Goal: Information Seeking & Learning: Learn about a topic

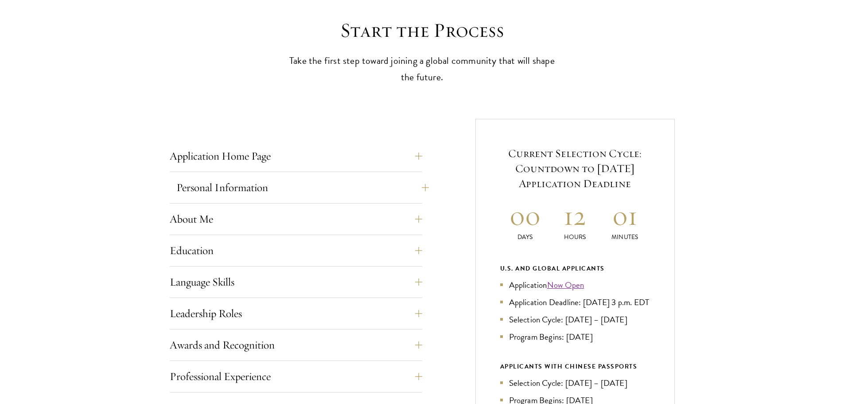
scroll to position [266, 0]
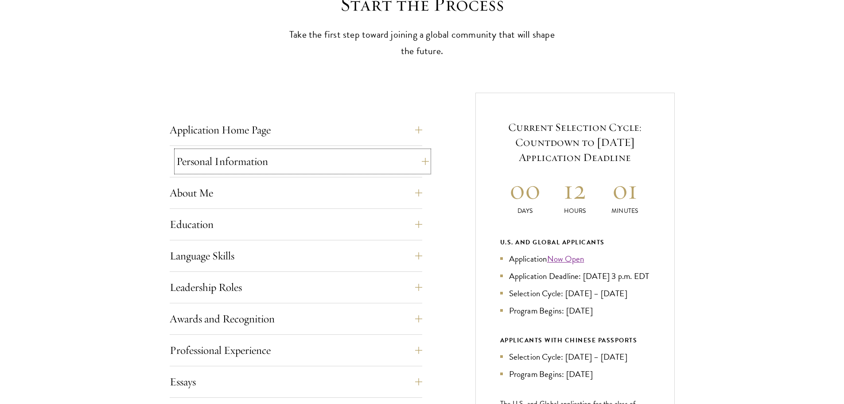
click at [304, 168] on button "Personal Information" at bounding box center [302, 161] width 253 height 21
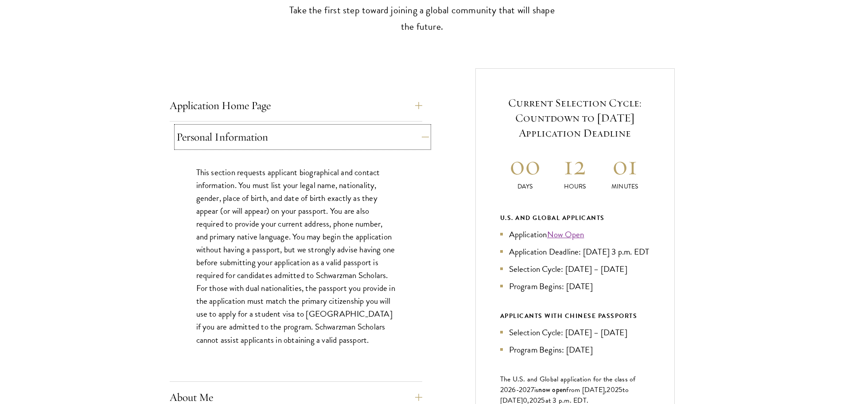
scroll to position [310, 0]
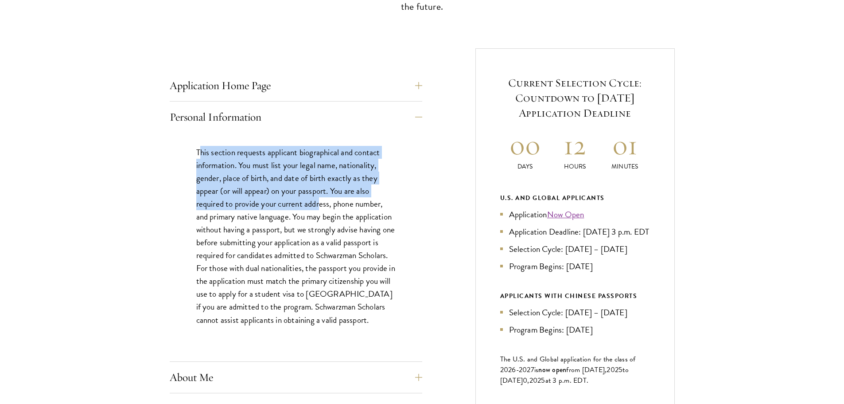
drag, startPoint x: 199, startPoint y: 154, endPoint x: 320, endPoint y: 210, distance: 133.4
click at [320, 210] on p "This section requests applicant biographical and contact information. You must …" at bounding box center [295, 236] width 199 height 180
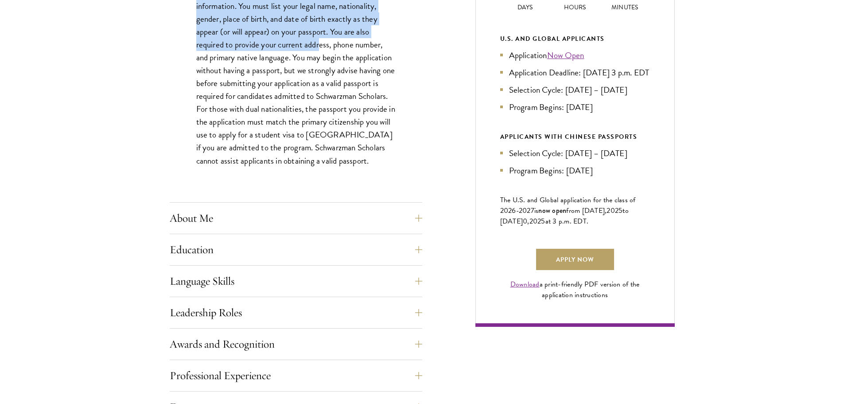
scroll to position [487, 0]
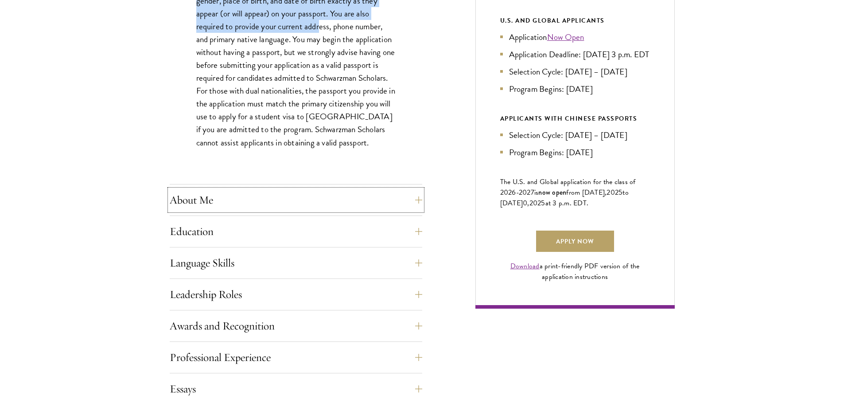
click at [303, 198] on button "About Me" at bounding box center [296, 199] width 253 height 21
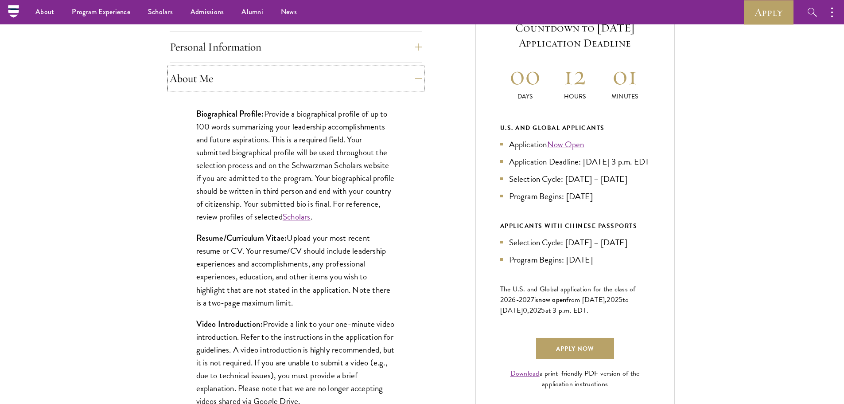
scroll to position [354, 0]
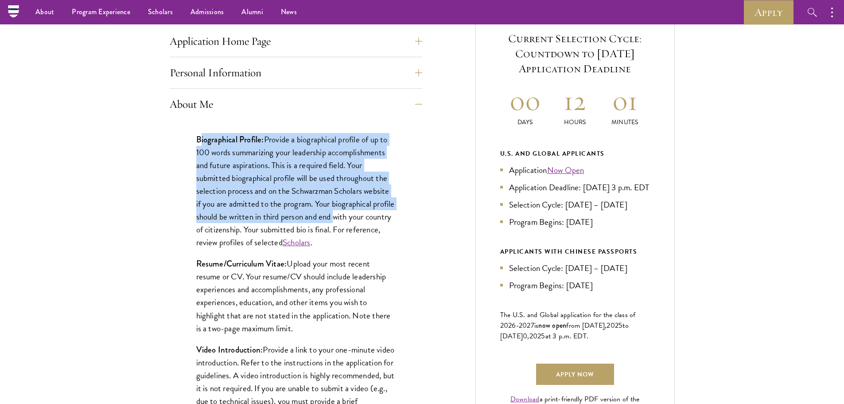
drag, startPoint x: 199, startPoint y: 136, endPoint x: 361, endPoint y: 214, distance: 179.3
click at [361, 214] on p "Biographical Profile: Provide a biographical profile of up to 100 words summari…" at bounding box center [295, 191] width 199 height 116
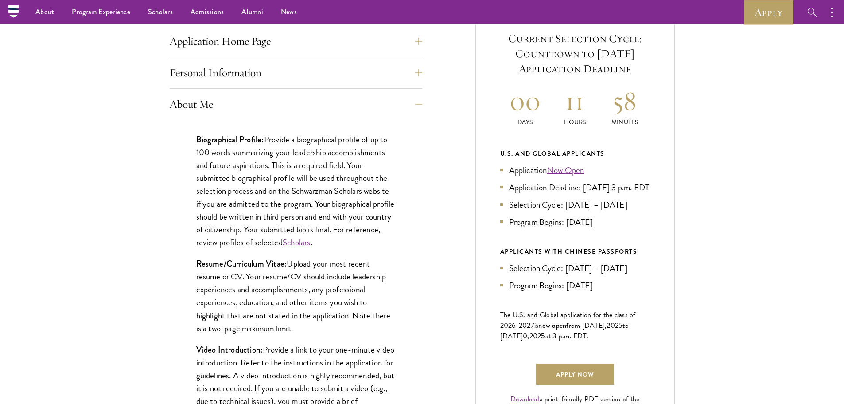
click at [195, 135] on div "Biographical Profile: Provide a biographical profile of up to 100 words summari…" at bounding box center [296, 335] width 253 height 430
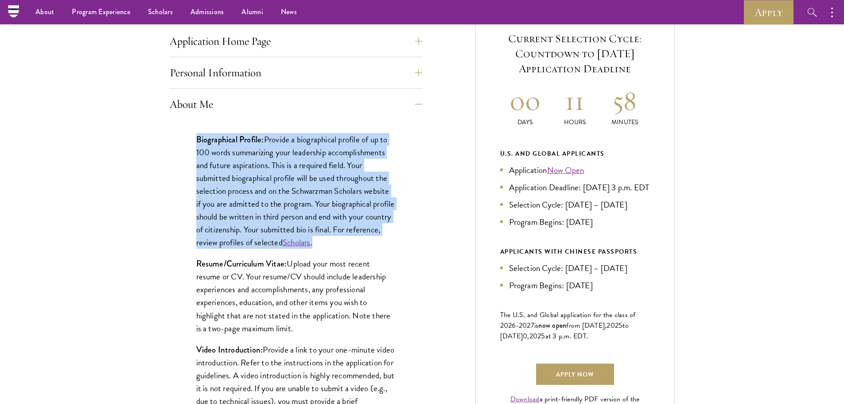
drag, startPoint x: 198, startPoint y: 136, endPoint x: 358, endPoint y: 239, distance: 190.8
click at [358, 239] on p "Biographical Profile: Provide a biographical profile of up to 100 words summari…" at bounding box center [295, 191] width 199 height 116
copy p "Biographical Profile: Provide a biographical profile of up to 100 words summari…"
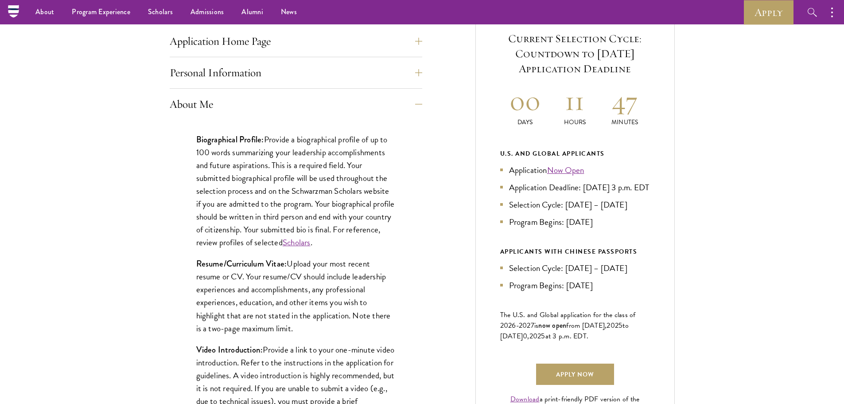
click at [377, 263] on p "Resume/Curriculum Vitae: Upload your most recent resume or CV. Your resume/CV s…" at bounding box center [295, 295] width 199 height 77
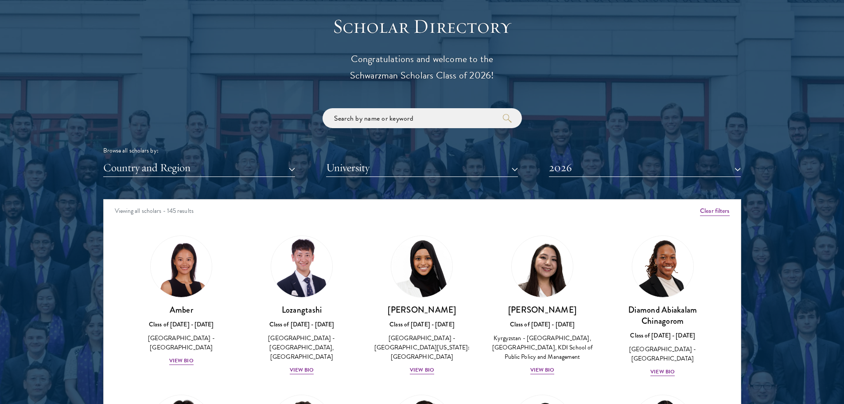
scroll to position [1063, 0]
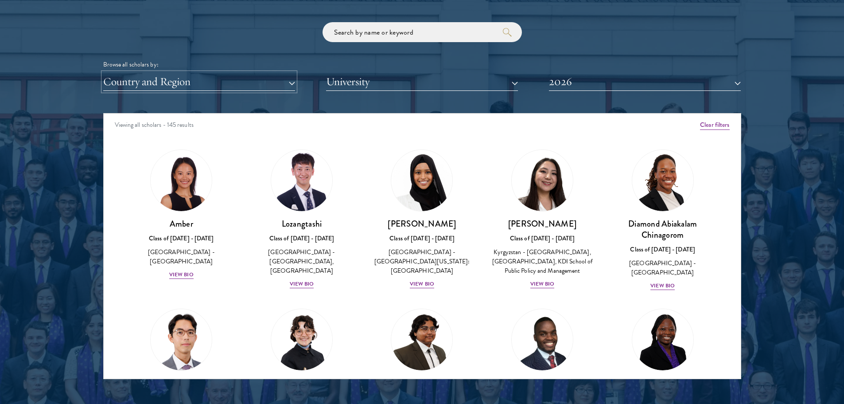
click at [225, 85] on button "Country and Region" at bounding box center [199, 82] width 192 height 18
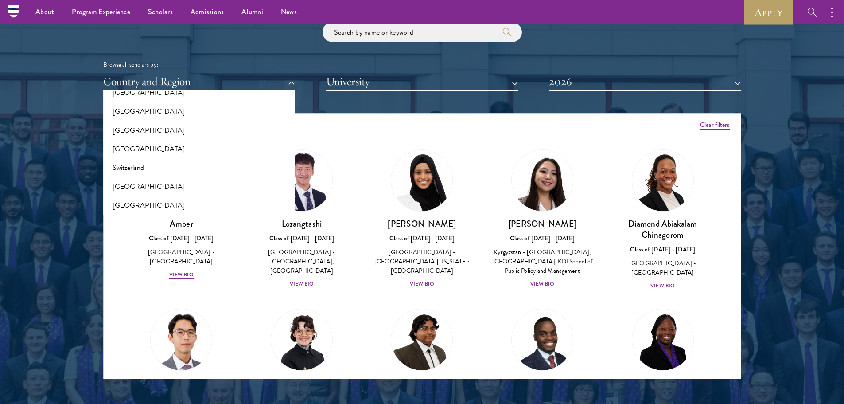
scroll to position [1592, 0]
click at [146, 192] on button "[GEOGRAPHIC_DATA]" at bounding box center [199, 187] width 187 height 19
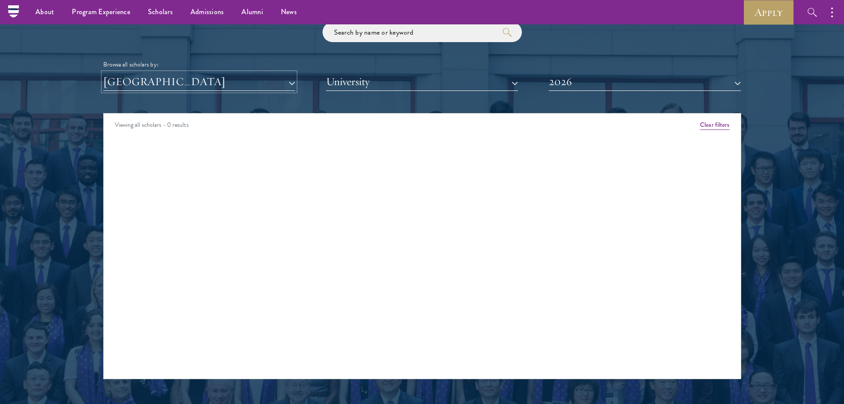
click at [164, 86] on button "[GEOGRAPHIC_DATA]" at bounding box center [199, 82] width 192 height 18
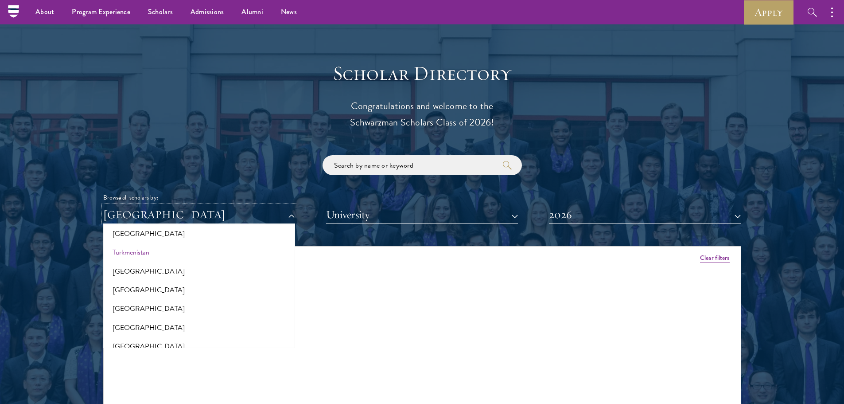
scroll to position [1769, 0]
click at [257, 179] on div "Browse all scholars by: Syria All Countries and Regions Afghanistan Antigua and…" at bounding box center [422, 189] width 638 height 69
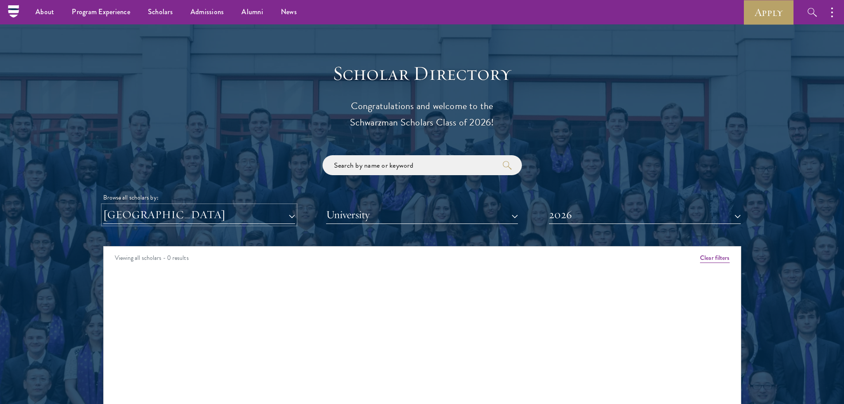
click at [263, 212] on button "[GEOGRAPHIC_DATA]" at bounding box center [199, 215] width 192 height 18
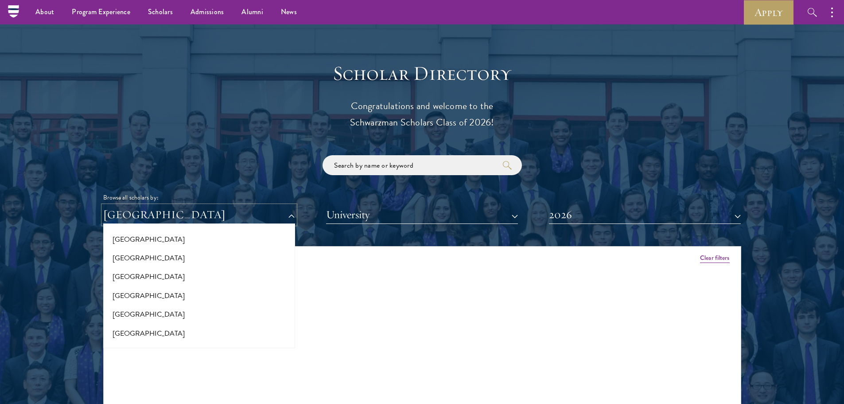
scroll to position [0, 0]
click at [162, 238] on button "All Countries and Regions" at bounding box center [199, 235] width 187 height 19
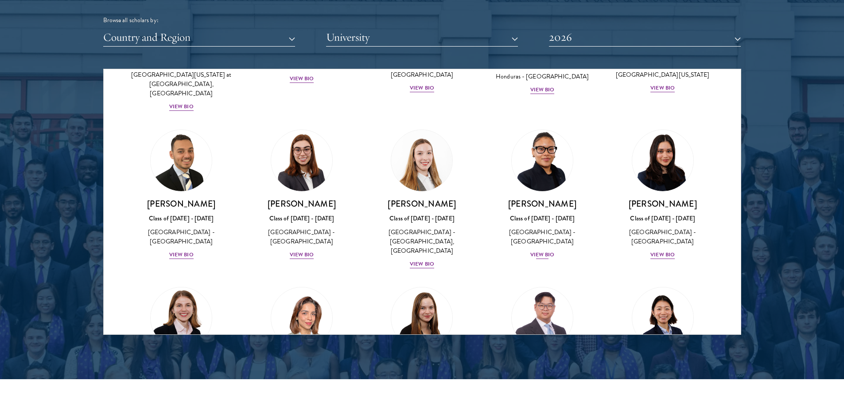
scroll to position [1994, 0]
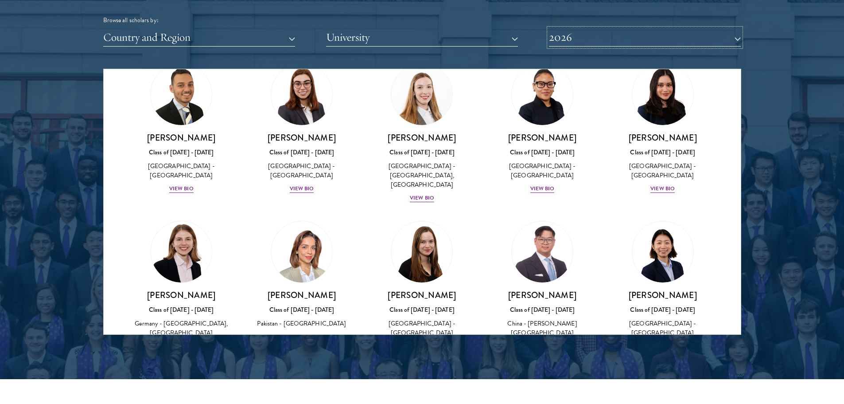
click at [621, 36] on button "2026" at bounding box center [645, 37] width 192 height 18
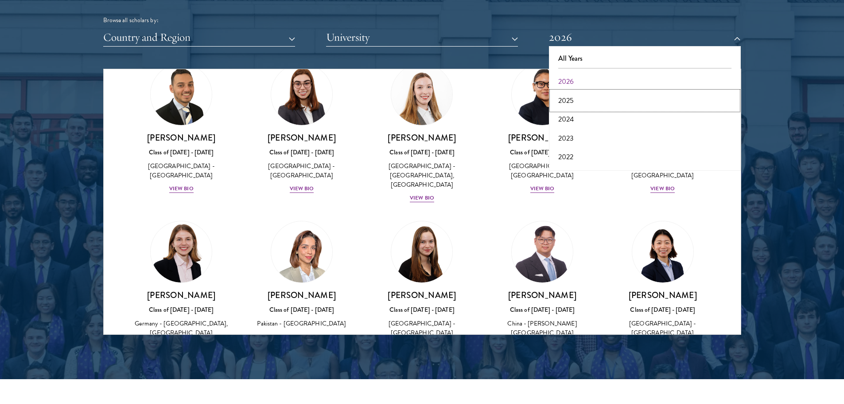
click at [618, 97] on button "2025" at bounding box center [645, 100] width 187 height 19
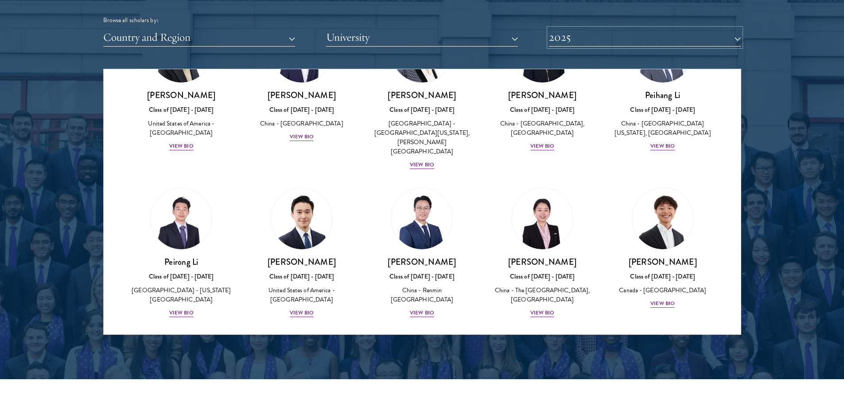
click at [614, 34] on button "2025" at bounding box center [645, 37] width 192 height 18
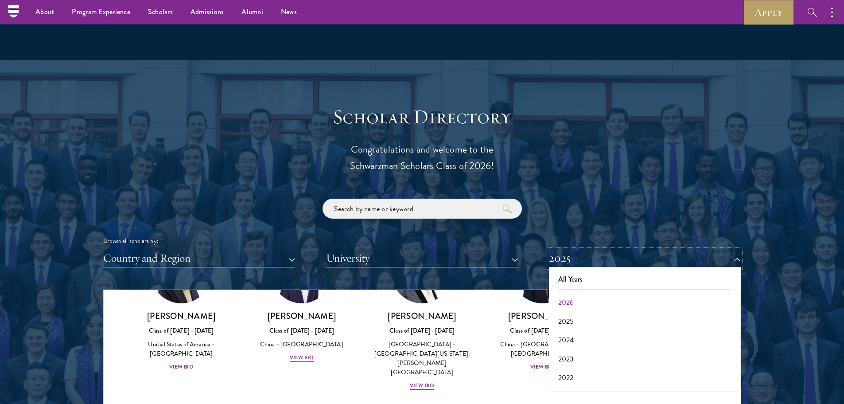
scroll to position [886, 0]
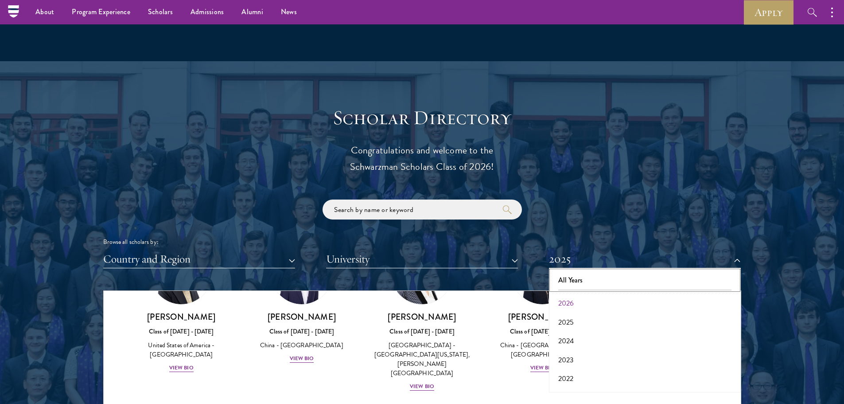
click at [588, 284] on button "All Years" at bounding box center [645, 280] width 187 height 19
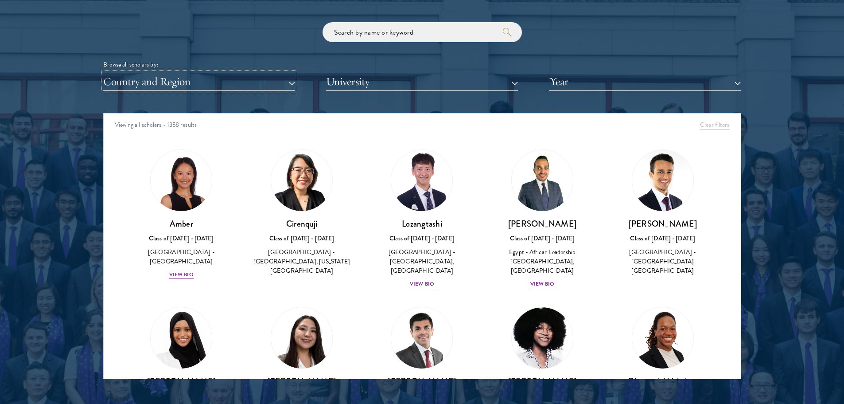
click at [206, 73] on button "Country and Region" at bounding box center [199, 82] width 192 height 18
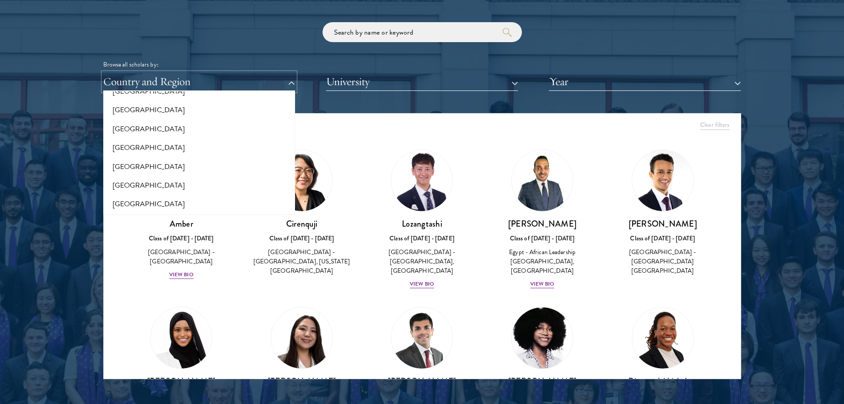
scroll to position [1858, 0]
click at [94, 267] on div at bounding box center [422, 153] width 844 height 539
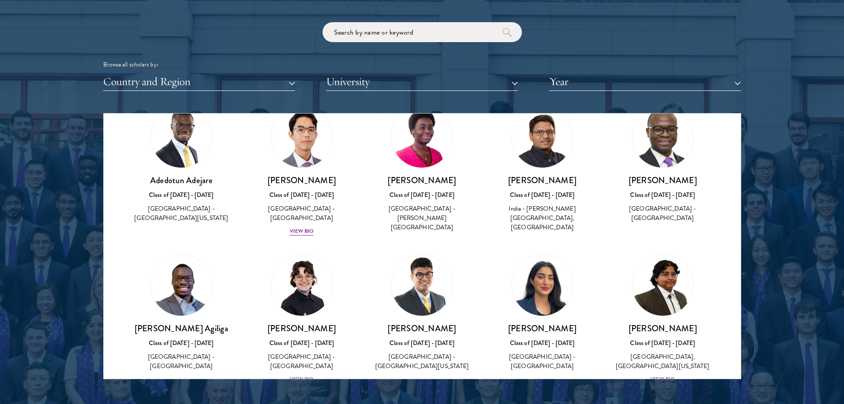
scroll to position [532, 0]
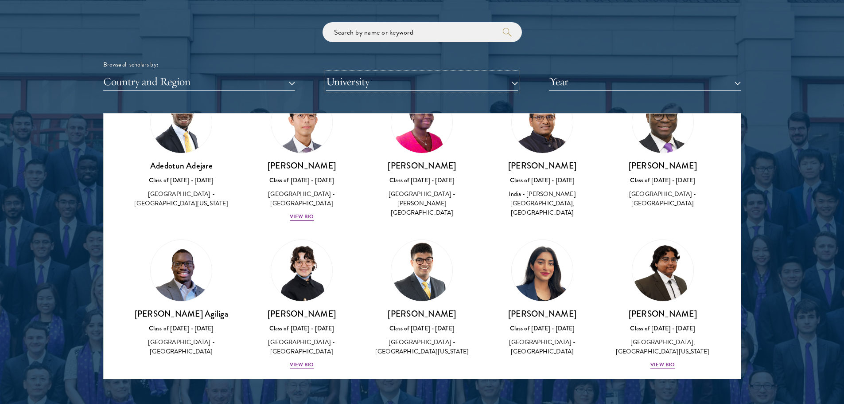
click at [478, 84] on button "University" at bounding box center [422, 82] width 192 height 18
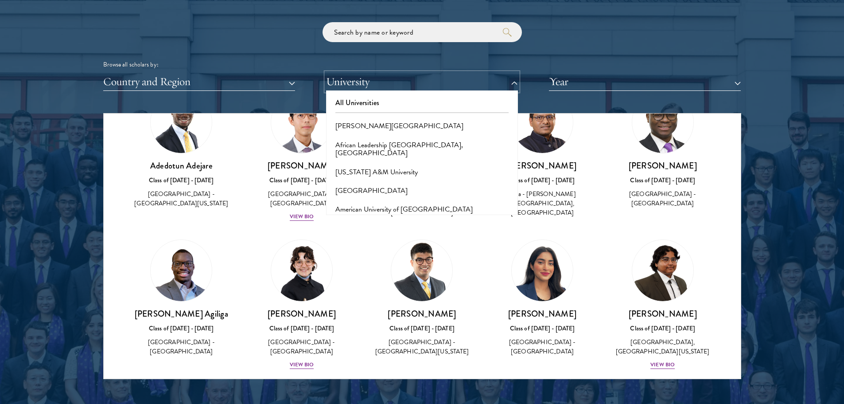
click at [478, 84] on button "University" at bounding box center [422, 82] width 192 height 18
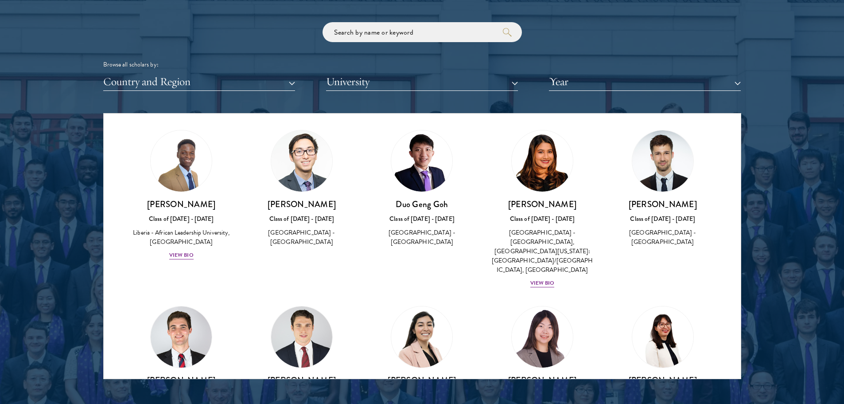
scroll to position [11075, 0]
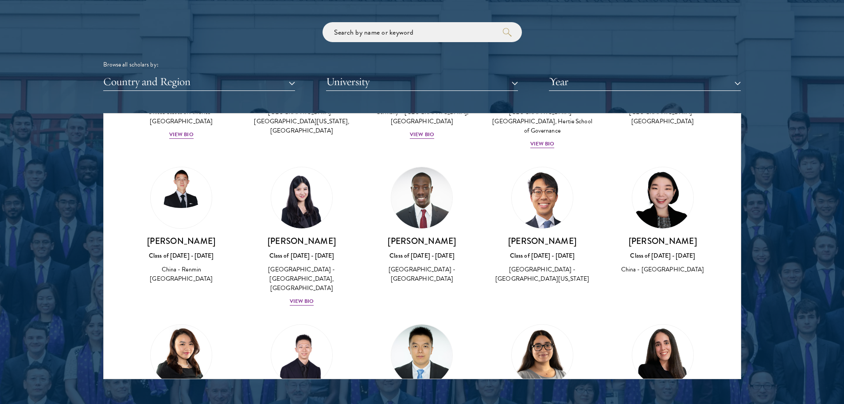
scroll to position [11651, 0]
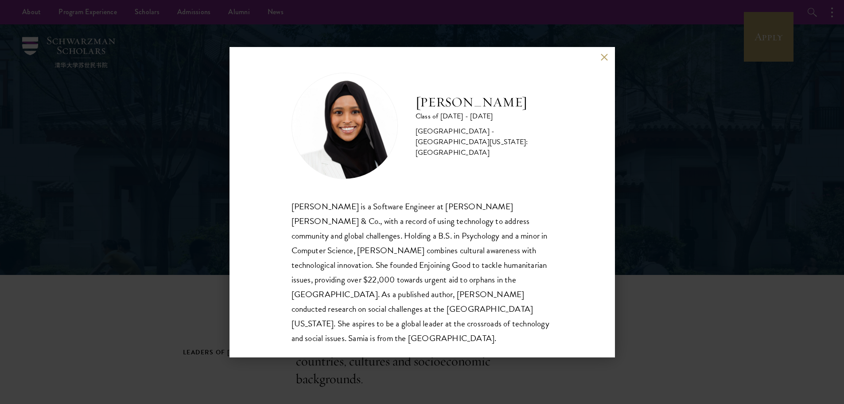
scroll to position [44, 0]
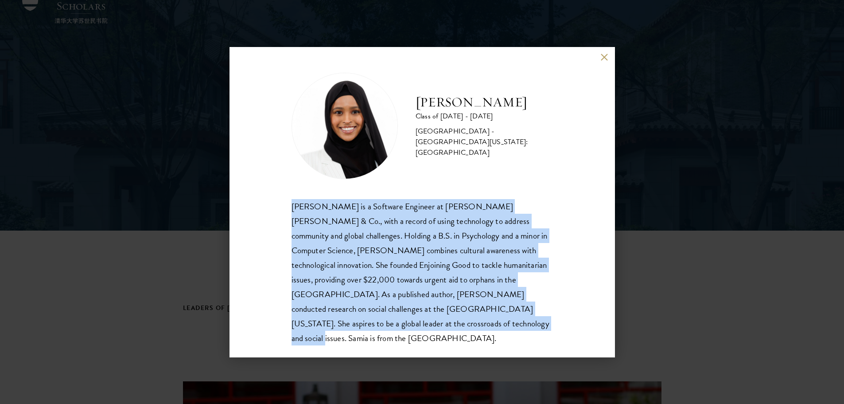
drag, startPoint x: 395, startPoint y: 325, endPoint x: 280, endPoint y: 184, distance: 182.0
click at [280, 184] on div "Samia Abdi Class of 2025 - 2026 United States of America - University of Minnes…" at bounding box center [421, 202] width 385 height 310
copy div "Samia Abdi is a Software Engineer at JP Morgan Chase & Co., with a record of us…"
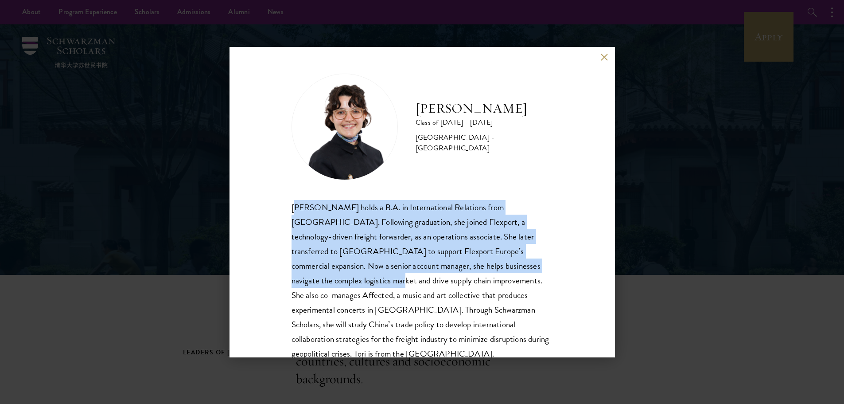
drag, startPoint x: 294, startPoint y: 205, endPoint x: 284, endPoint y: 224, distance: 21.4
click at [334, 275] on div "Victoria Agostini holds a B.A. in International Relations from Pomona College. …" at bounding box center [421, 280] width 261 height 161
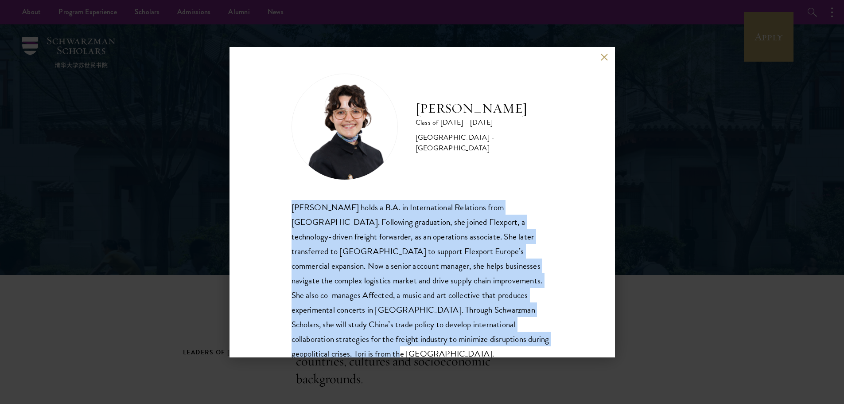
scroll to position [31, 0]
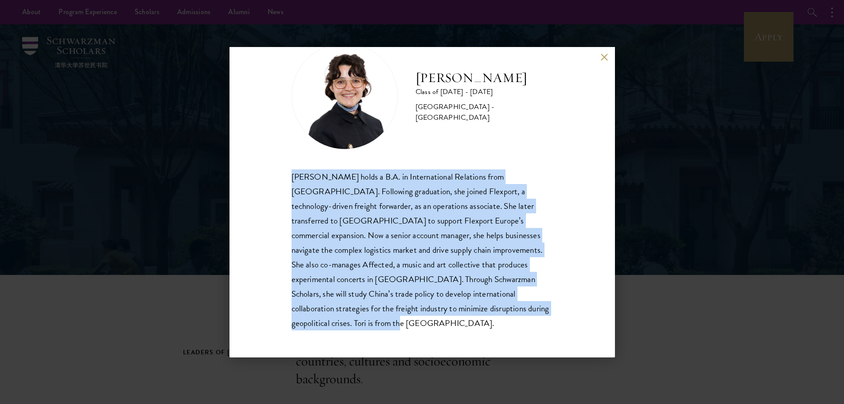
drag, startPoint x: 293, startPoint y: 206, endPoint x: 343, endPoint y: 330, distance: 133.4
click at [343, 330] on div "Victoria Agostini holds a B.A. in International Relations from Pomona College. …" at bounding box center [421, 249] width 261 height 161
copy div "Victoria Agostini holds a B.A. in International Relations from Pomona College. …"
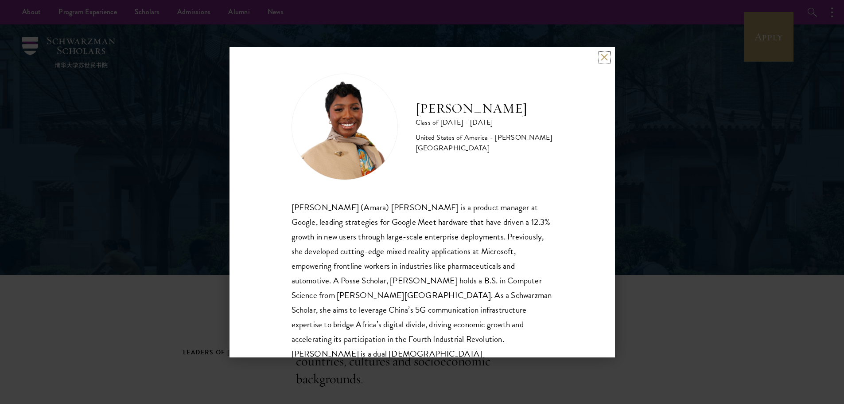
scroll to position [16, 0]
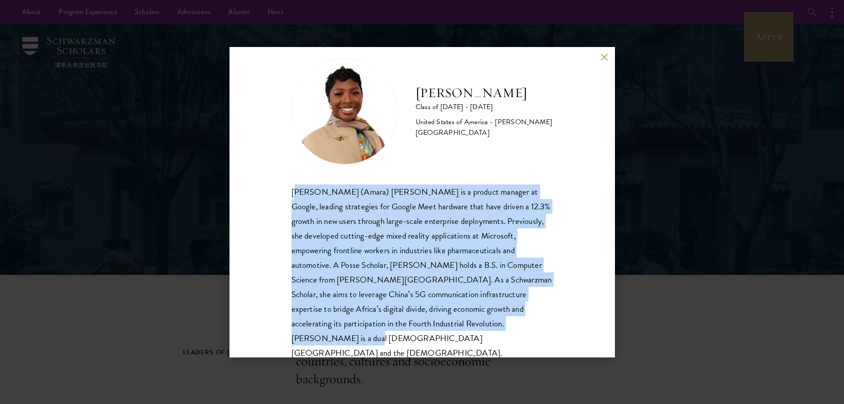
drag, startPoint x: 294, startPoint y: 188, endPoint x: 499, endPoint y: 334, distance: 251.8
click at [499, 334] on div "Amara Anigbo Class of 2025 - 2026 United States of America - Dickinson College …" at bounding box center [421, 202] width 385 height 310
copy div "ophia (Amara) Anigbo is a product manager at Google, leading strategies for Goo…"
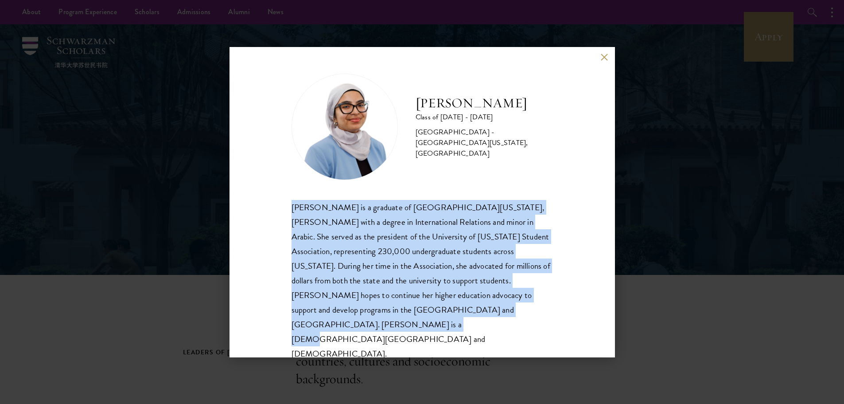
drag, startPoint x: 291, startPoint y: 212, endPoint x: 443, endPoint y: 334, distance: 194.7
click at [443, 335] on div "Celene Aridin Class of 2025 - 2026 United States of America - University of Cal…" at bounding box center [421, 202] width 385 height 310
copy div "Celene Aridin is a graduate of University of California, Davis with a degree in…"
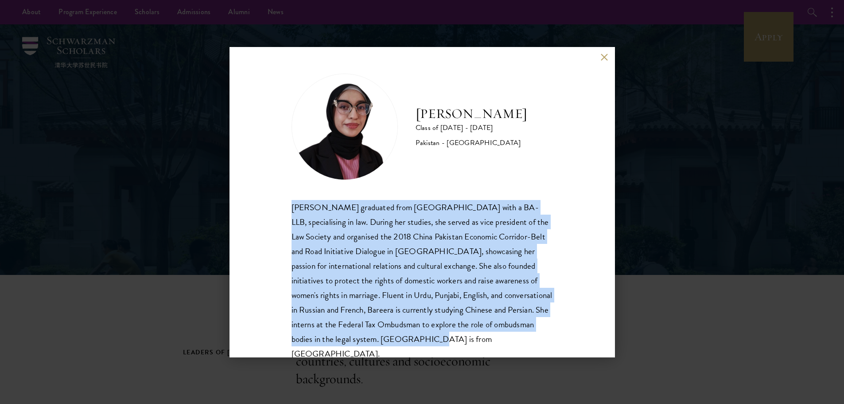
drag, startPoint x: 292, startPoint y: 206, endPoint x: 435, endPoint y: 337, distance: 193.8
click at [435, 337] on div "Bareera Javed graduated from Bahria University with a BA-LLB, specialising in l…" at bounding box center [421, 280] width 261 height 161
copy div "Bareera Javed graduated from Bahria University with a BA-LLB, specialising in l…"
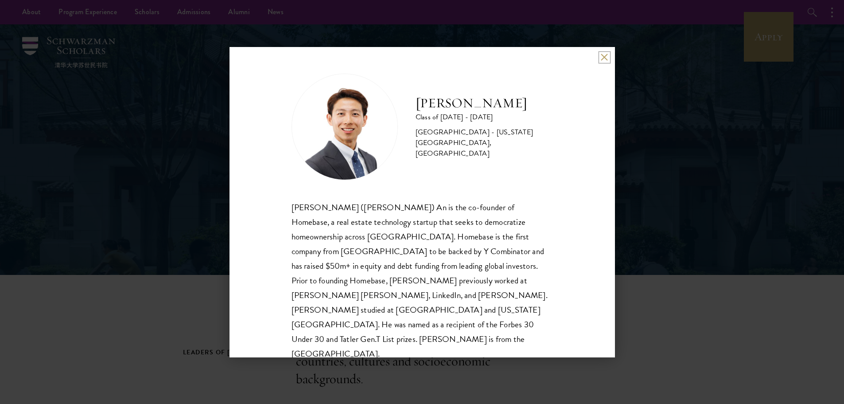
click at [605, 58] on button at bounding box center [605, 58] width 8 height 8
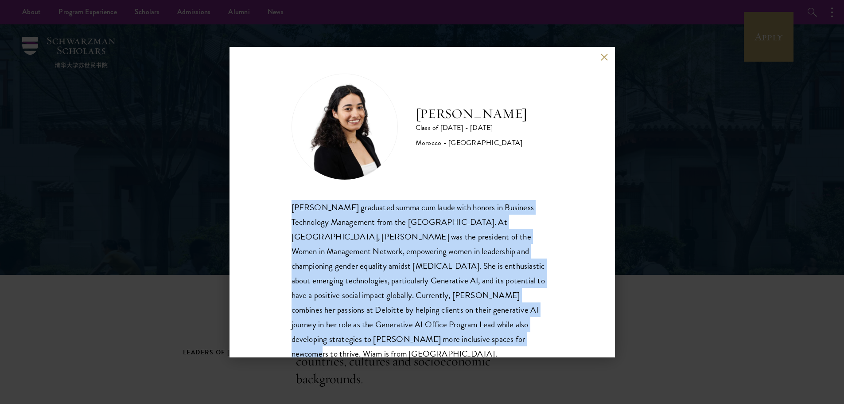
drag, startPoint x: 291, startPoint y: 206, endPoint x: 455, endPoint y: 342, distance: 212.4
click at [455, 342] on div "[PERSON_NAME] graduated summa cum laude with honors in Business Technology Mana…" at bounding box center [421, 280] width 261 height 161
copy div "[PERSON_NAME] graduated summa cum laude with honors in Business Technology Mana…"
click at [395, 208] on div "[PERSON_NAME] graduated summa cum laude with honors in Business Technology Mana…" at bounding box center [421, 280] width 261 height 161
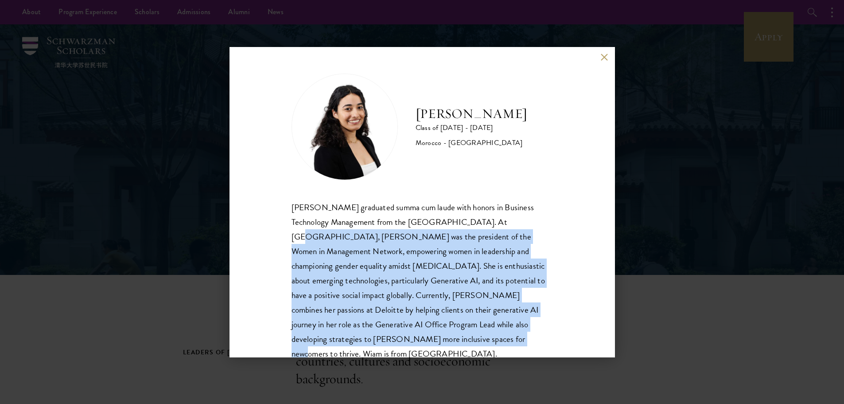
drag, startPoint x: 483, startPoint y: 219, endPoint x: 432, endPoint y: 339, distance: 130.2
click at [432, 339] on div "[PERSON_NAME] graduated summa cum laude with honors in Business Technology Mana…" at bounding box center [421, 280] width 261 height 161
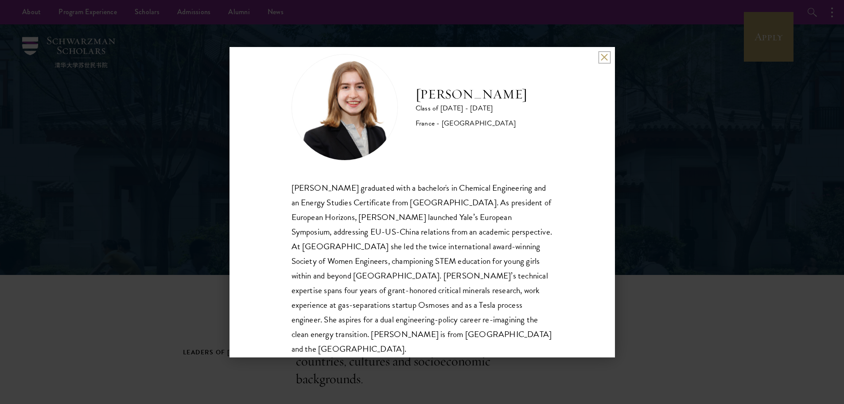
scroll to position [30, 0]
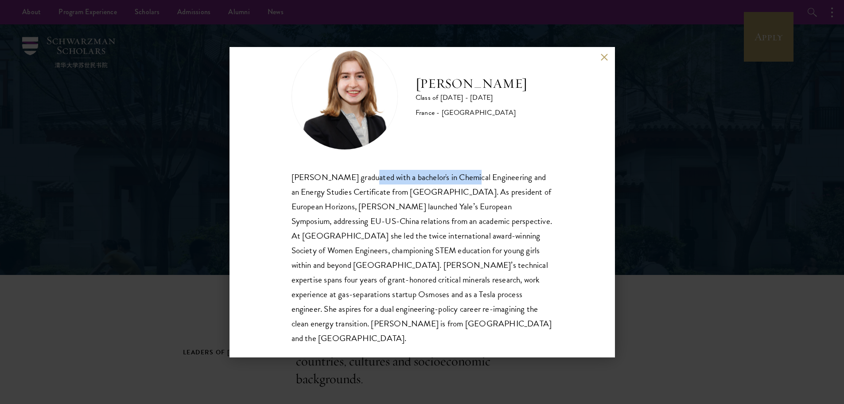
drag, startPoint x: 370, startPoint y: 178, endPoint x: 468, endPoint y: 179, distance: 97.9
click at [468, 179] on div "Anne-Amélie Campant graduated with a bachelor's in Chemical Engineering and an …" at bounding box center [421, 258] width 261 height 176
copy div "graduated with a bachelor's in"
drag, startPoint x: 407, startPoint y: 193, endPoint x: 423, endPoint y: 194, distance: 16.0
click at [423, 194] on div "Anne-Amélie Campant graduated with a bachelor's in Chemical Engineering and an …" at bounding box center [421, 258] width 261 height 176
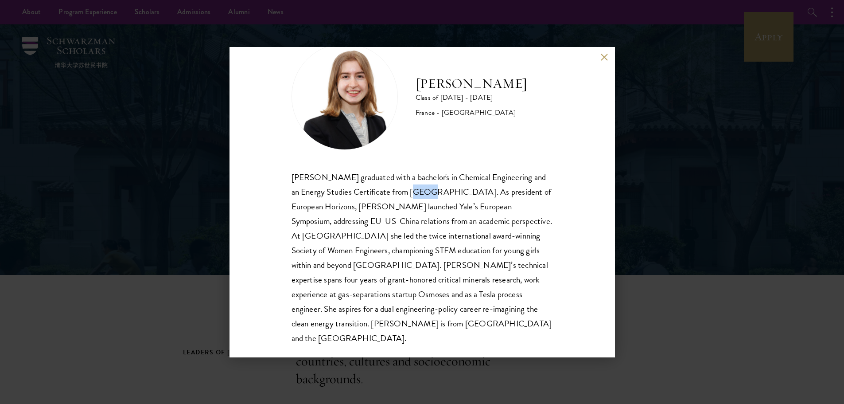
copy div "from"
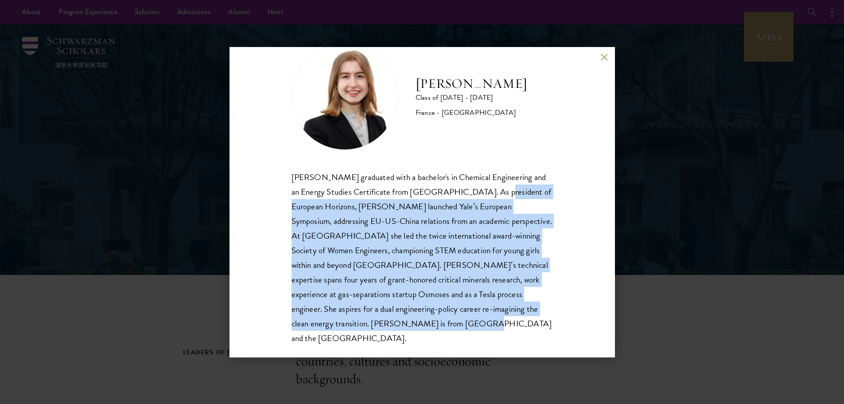
drag, startPoint x: 478, startPoint y: 193, endPoint x: 531, endPoint y: 318, distance: 136.3
click at [531, 318] on div "Anne-Amélie Campant graduated with a bachelor's in Chemical Engineering and an …" at bounding box center [421, 258] width 261 height 176
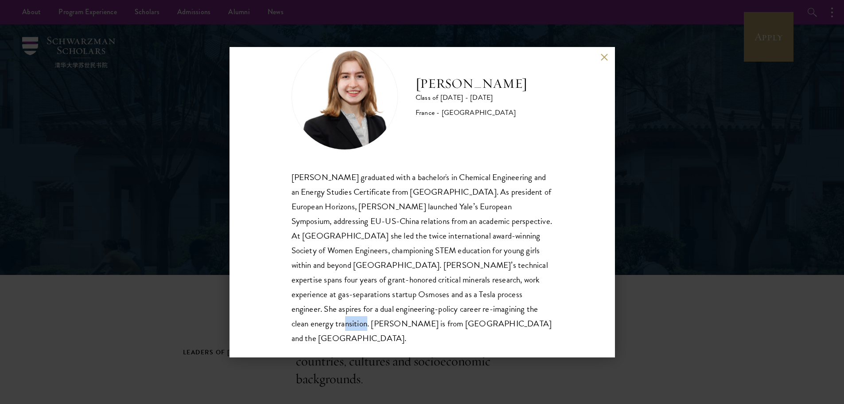
drag, startPoint x: 316, startPoint y: 326, endPoint x: 341, endPoint y: 327, distance: 24.4
click at [341, 327] on div "Anne-Amélie Campant graduated with a bachelor's in Chemical Engineering and an …" at bounding box center [421, 258] width 261 height 176
copy div "is from"
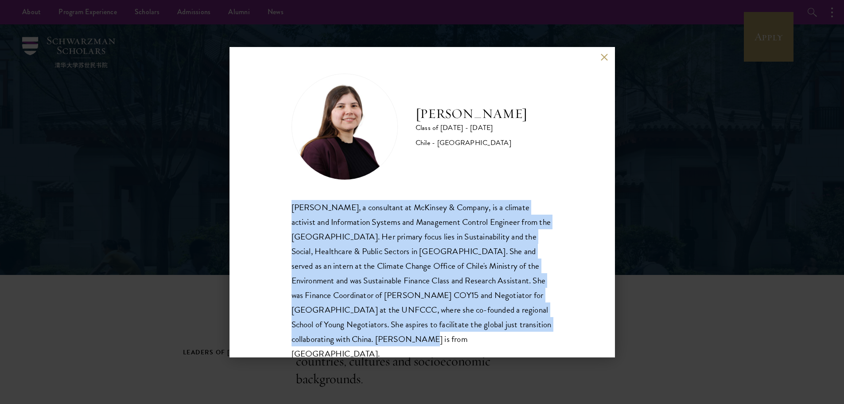
drag, startPoint x: 289, startPoint y: 207, endPoint x: 373, endPoint y: 338, distance: 156.1
click at [373, 338] on div "[PERSON_NAME] Class of [DATE] - [DATE] [GEOGRAPHIC_DATA] - [GEOGRAPHIC_DATA] [P…" at bounding box center [421, 202] width 385 height 310
copy div "[PERSON_NAME], a consultant at McKinsey & Company, is a climate activist and In…"
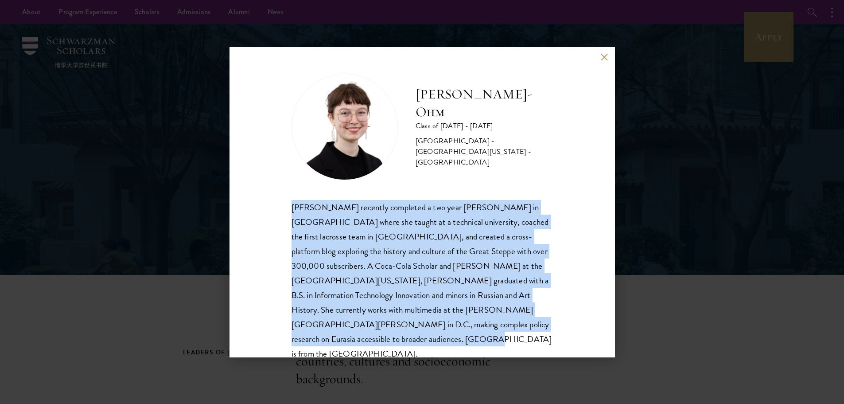
drag, startPoint x: 291, startPoint y: 203, endPoint x: 358, endPoint y: 337, distance: 149.6
click at [358, 337] on div "[PERSON_NAME]-Ohm Class of [DATE] - [DATE] [GEOGRAPHIC_DATA] - [GEOGRAPHIC_DATA…" at bounding box center [421, 202] width 385 height 310
copy div "[PERSON_NAME] recently completed a two year [PERSON_NAME] in [GEOGRAPHIC_DATA] …"
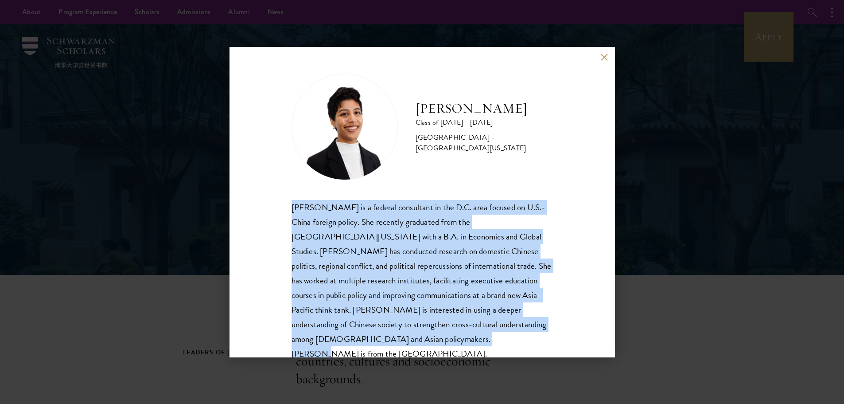
drag, startPoint x: 289, startPoint y: 204, endPoint x: 416, endPoint y: 339, distance: 185.2
click at [416, 339] on div "Mithra Dhinakaran Class of 2024 - 2025 United States of America - University of…" at bounding box center [421, 202] width 385 height 310
copy div "Mithra Dhinakaran is a federal consultant in the D.C. area focused on U.S.-Chin…"
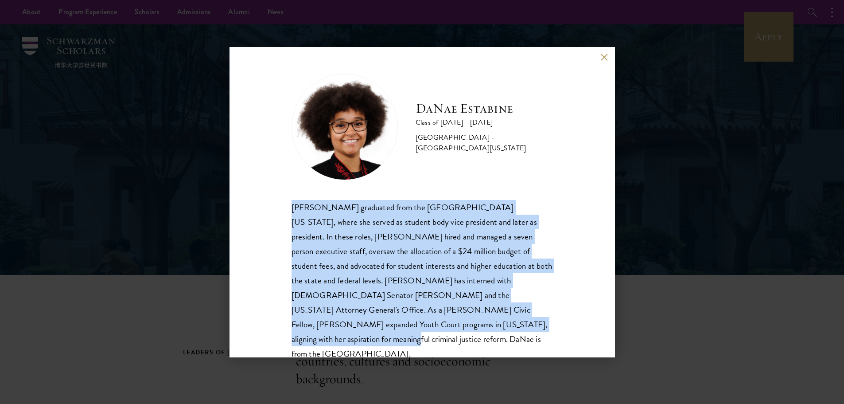
drag, startPoint x: 293, startPoint y: 209, endPoint x: 416, endPoint y: 321, distance: 166.5
click at [416, 321] on div "DaNae Estabine graduated from the University of Kansas, where she served as stu…" at bounding box center [421, 280] width 261 height 161
copy div "DaNae Estabine graduated from the University of Kansas, where she served as stu…"
